Goal: Task Accomplishment & Management: Use online tool/utility

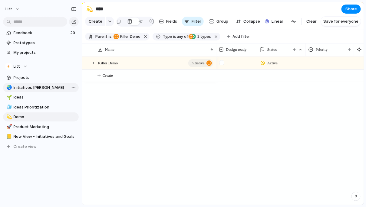
click at [30, 89] on span "Initiatives [PERSON_NAME]" at bounding box center [45, 88] width 63 height 6
type input "**********"
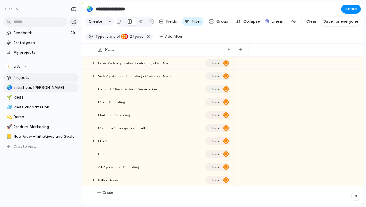
click at [14, 77] on span "Projects" at bounding box center [45, 78] width 63 height 6
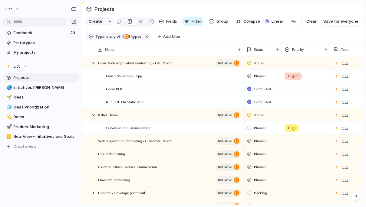
click at [90, 64] on div at bounding box center [87, 65] width 11 height 16
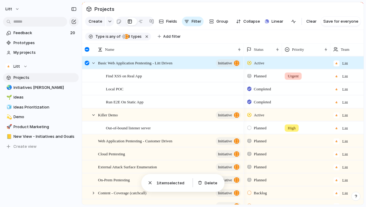
click at [86, 65] on div at bounding box center [87, 63] width 5 height 5
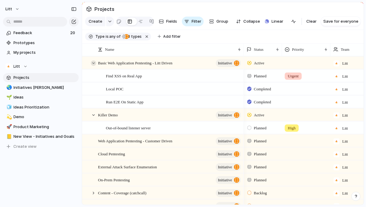
click at [93, 64] on div at bounding box center [93, 63] width 5 height 5
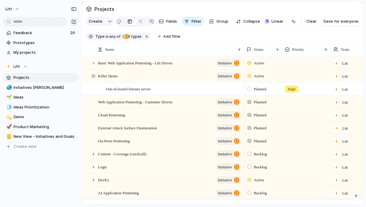
click at [92, 76] on div at bounding box center [93, 76] width 5 height 5
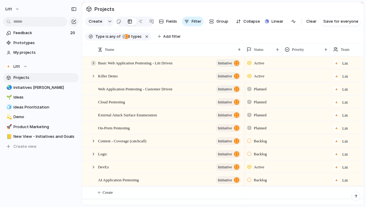
click at [93, 61] on div at bounding box center [93, 63] width 5 height 5
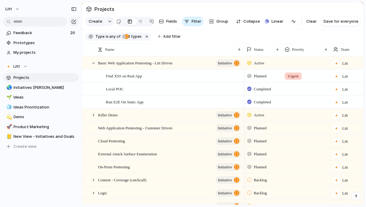
click at [249, 76] on div at bounding box center [249, 75] width 4 height 5
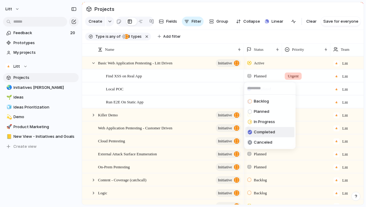
click at [270, 136] on li "Completed" at bounding box center [270, 132] width 49 height 10
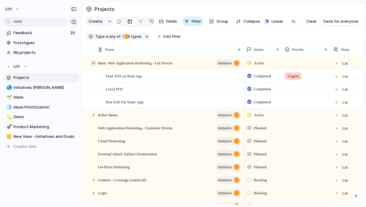
click at [92, 64] on div at bounding box center [93, 63] width 5 height 5
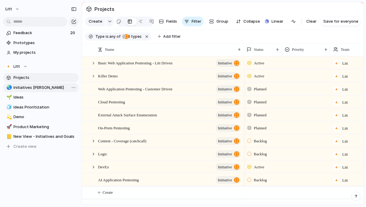
click at [26, 87] on span "Initiatives [PERSON_NAME]" at bounding box center [45, 88] width 63 height 6
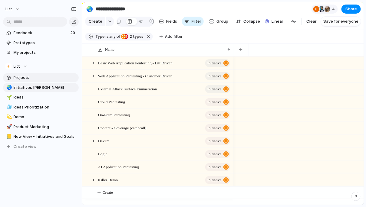
click at [39, 80] on span "Projects" at bounding box center [45, 78] width 63 height 6
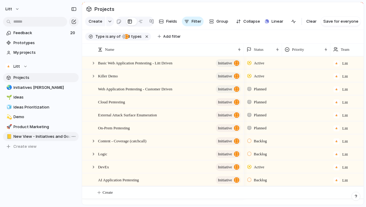
click at [41, 137] on span "New View - Initiatives and Goals" at bounding box center [45, 137] width 63 height 6
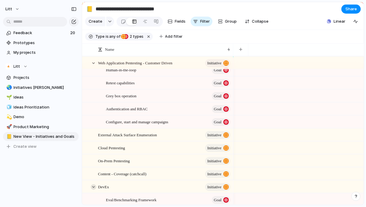
click at [92, 185] on div at bounding box center [93, 187] width 5 height 5
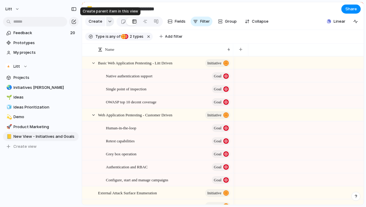
click at [110, 22] on div "button" at bounding box center [110, 21] width 4 height 2
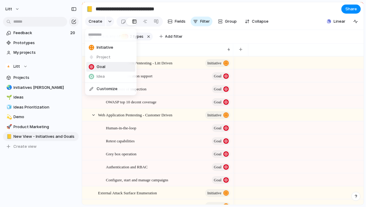
click at [104, 65] on span "Goal" at bounding box center [101, 67] width 9 height 6
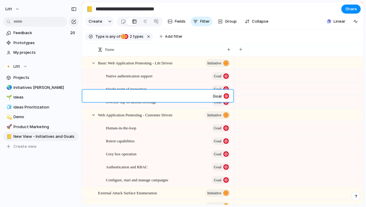
scroll to position [150, 0]
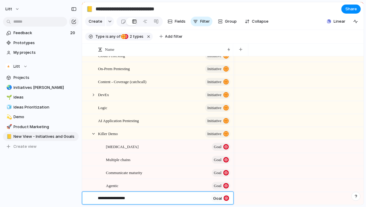
type textarea "**********"
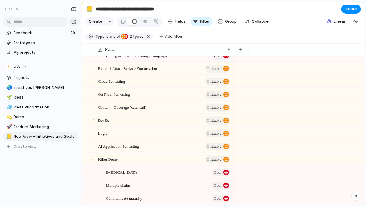
scroll to position [156, 0]
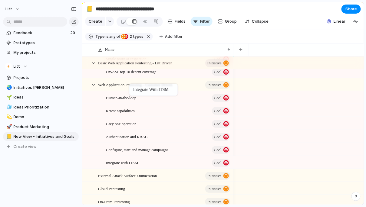
drag, startPoint x: 149, startPoint y: 186, endPoint x: 131, endPoint y: 82, distance: 106.0
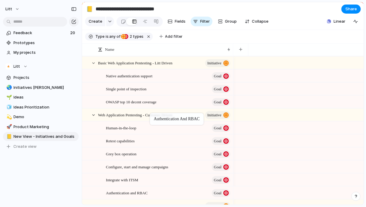
drag, startPoint x: 162, startPoint y: 167, endPoint x: 153, endPoint y: 114, distance: 53.5
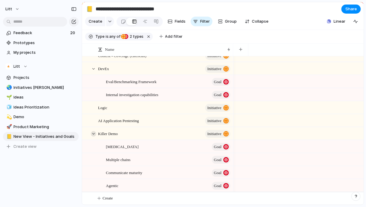
click at [93, 135] on div at bounding box center [93, 133] width 5 height 5
